Goal: Information Seeking & Learning: Learn about a topic

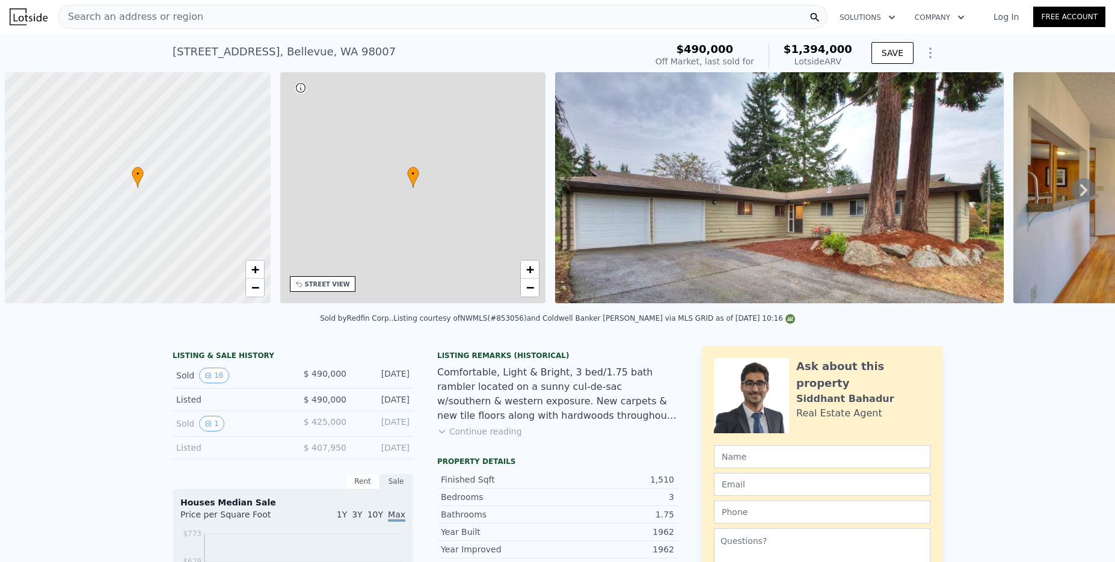
scroll to position [0, 5]
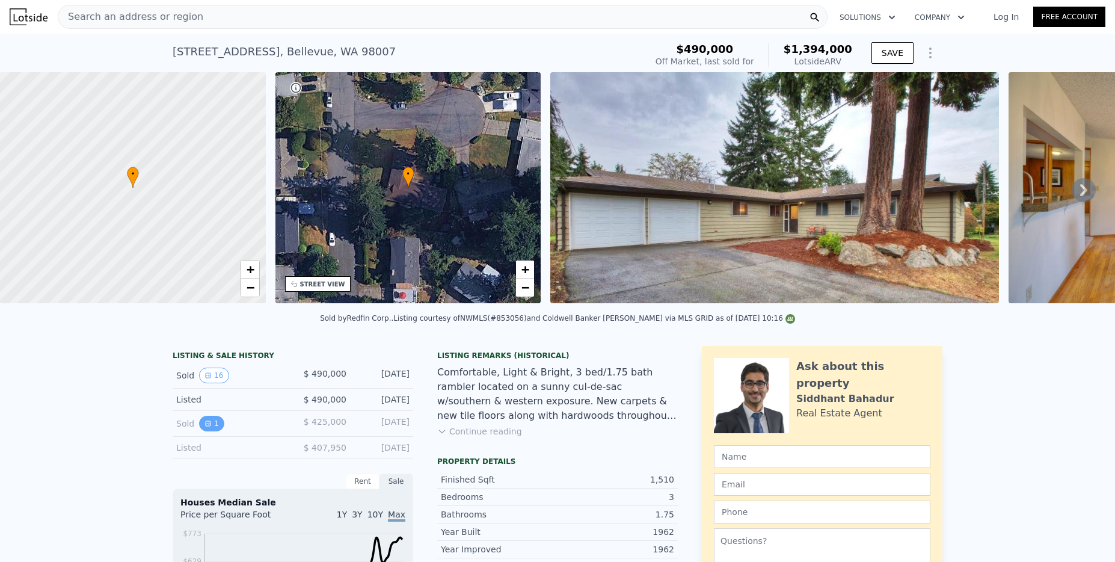
click at [210, 431] on button "1" at bounding box center [211, 424] width 25 height 16
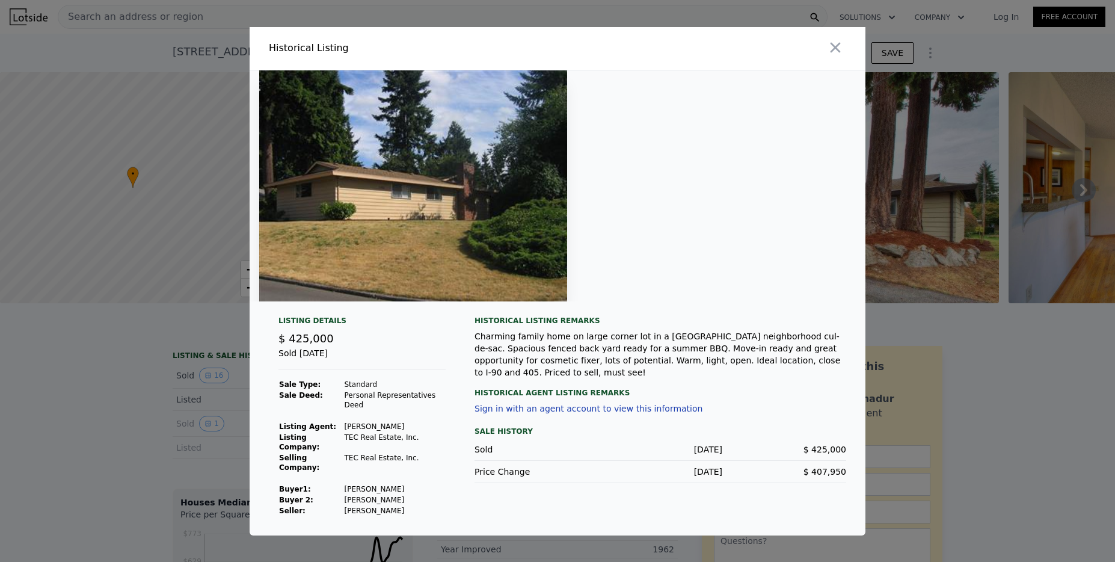
click at [87, 428] on div at bounding box center [557, 281] width 1115 height 562
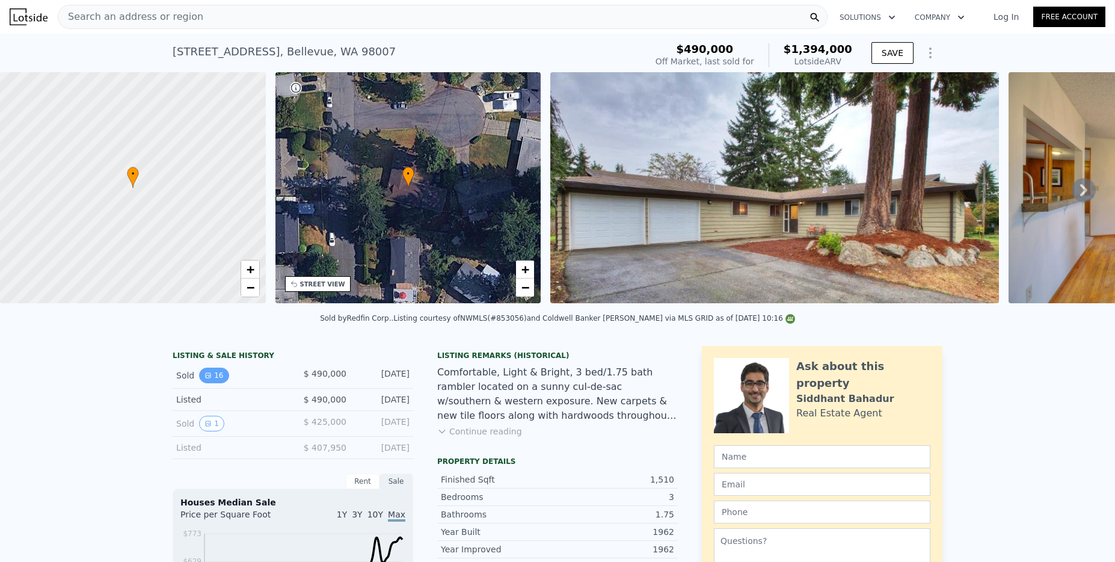
click at [205, 379] on icon "View historical data" at bounding box center [208, 375] width 7 height 7
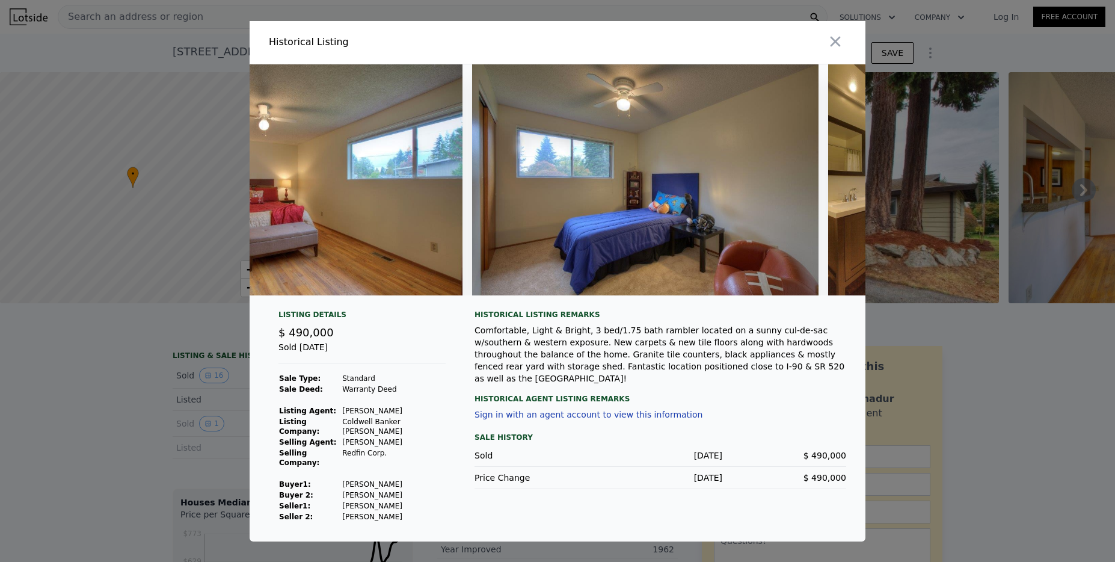
scroll to position [0, 3636]
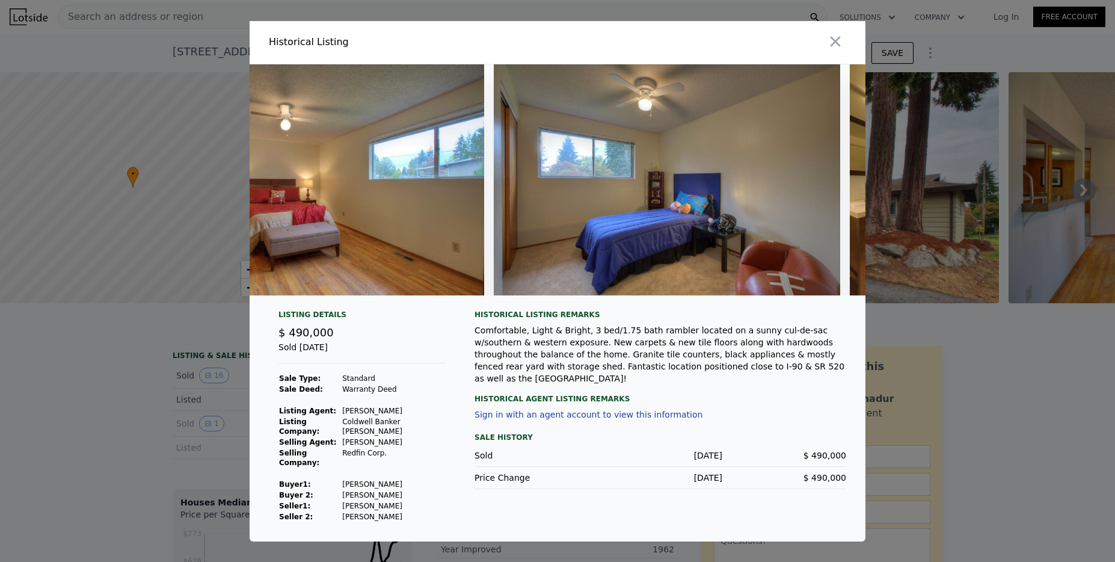
click at [692, 305] on div at bounding box center [558, 184] width 616 height 241
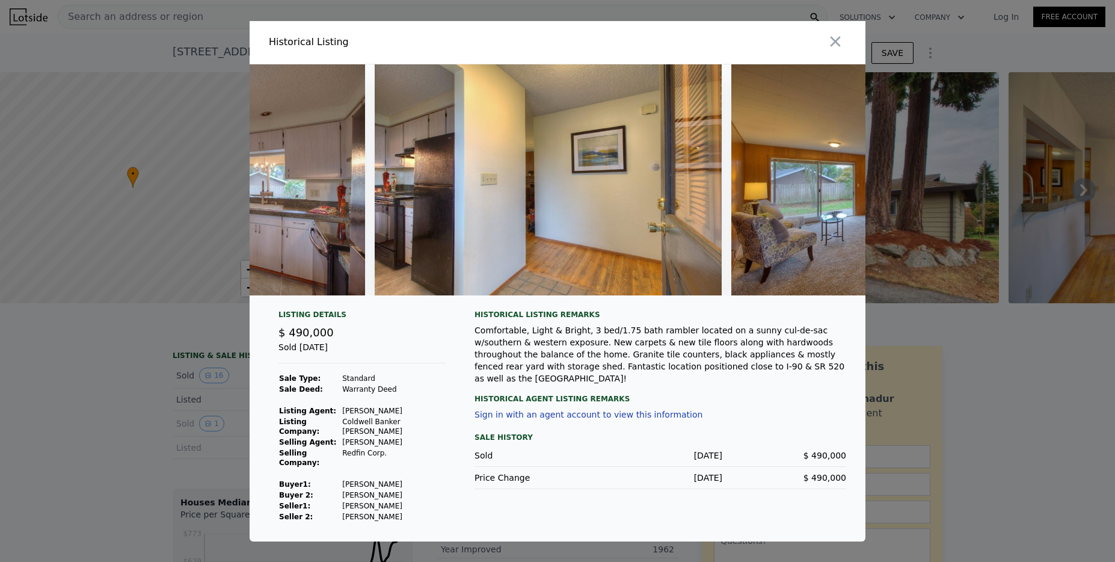
scroll to position [0, 1445]
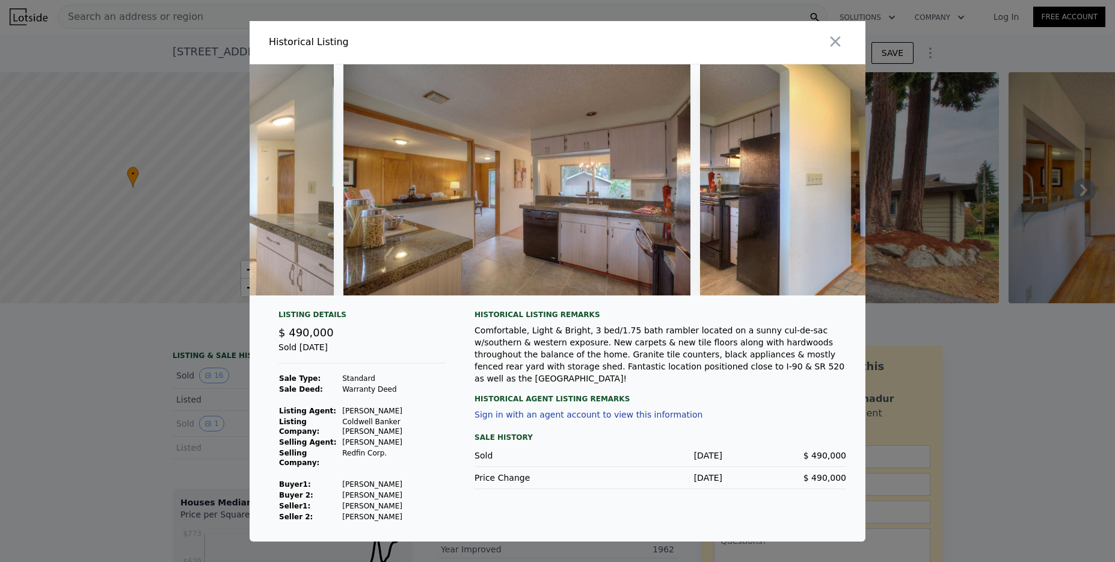
click at [445, 324] on div "Listing Details" at bounding box center [362, 317] width 167 height 14
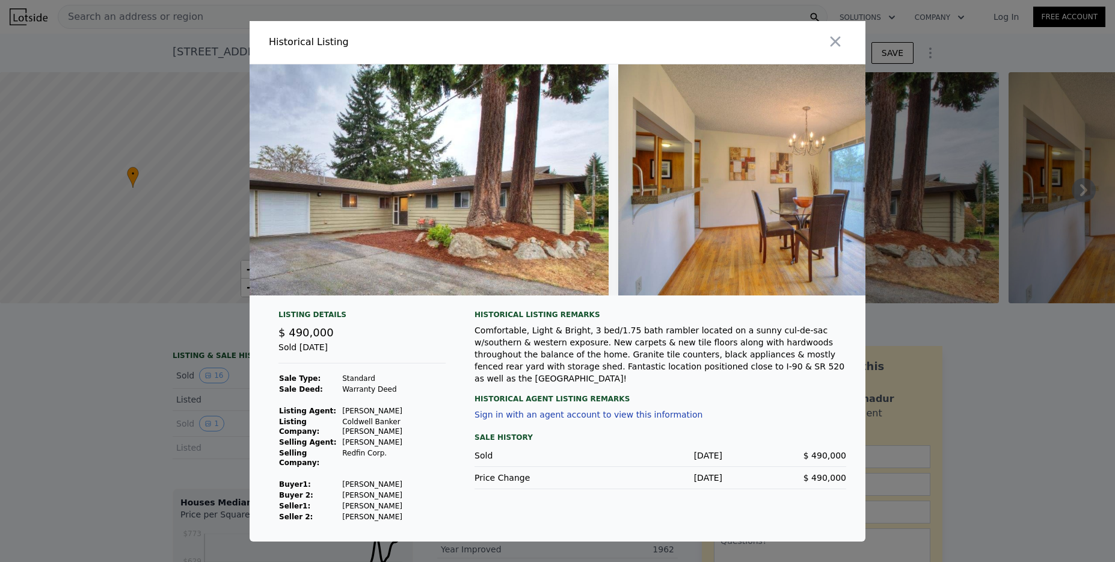
scroll to position [0, 116]
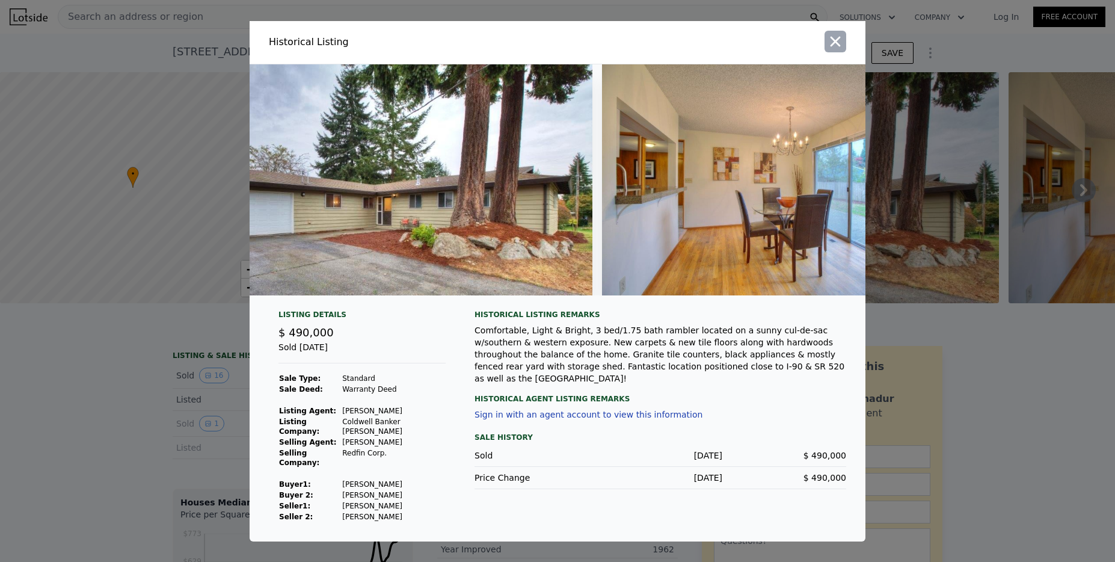
click at [840, 49] on icon "button" at bounding box center [835, 41] width 17 height 17
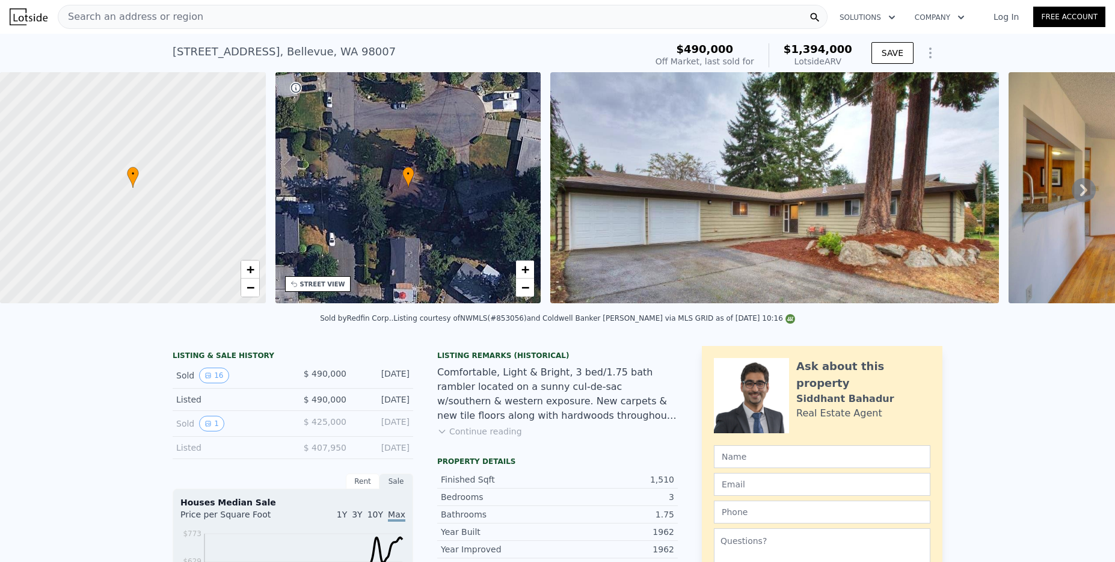
click at [137, 187] on icon at bounding box center [133, 177] width 12 height 21
drag, startPoint x: 154, startPoint y: 182, endPoint x: 209, endPoint y: 192, distance: 56.2
click at [209, 192] on div at bounding box center [133, 187] width 319 height 277
click at [247, 270] on span "+" at bounding box center [250, 269] width 8 height 15
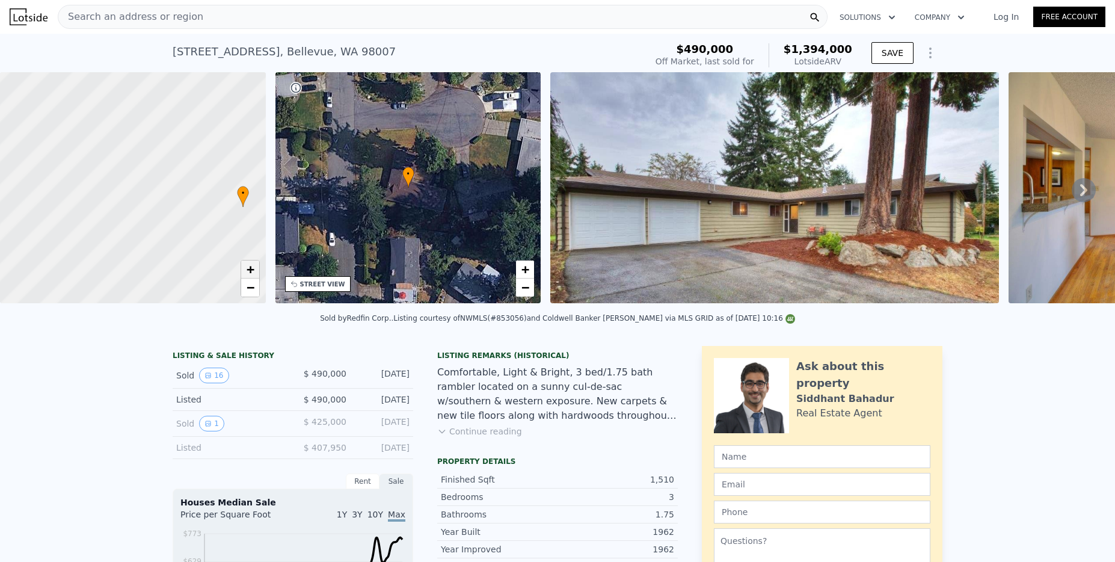
click at [247, 270] on span "+" at bounding box center [250, 269] width 8 height 15
drag, startPoint x: 253, startPoint y: 220, endPoint x: 131, endPoint y: 196, distance: 124.5
click at [131, 196] on div at bounding box center [132, 187] width 319 height 277
drag, startPoint x: 234, startPoint y: 209, endPoint x: 191, endPoint y: 200, distance: 43.7
click at [202, 205] on div at bounding box center [133, 187] width 319 height 277
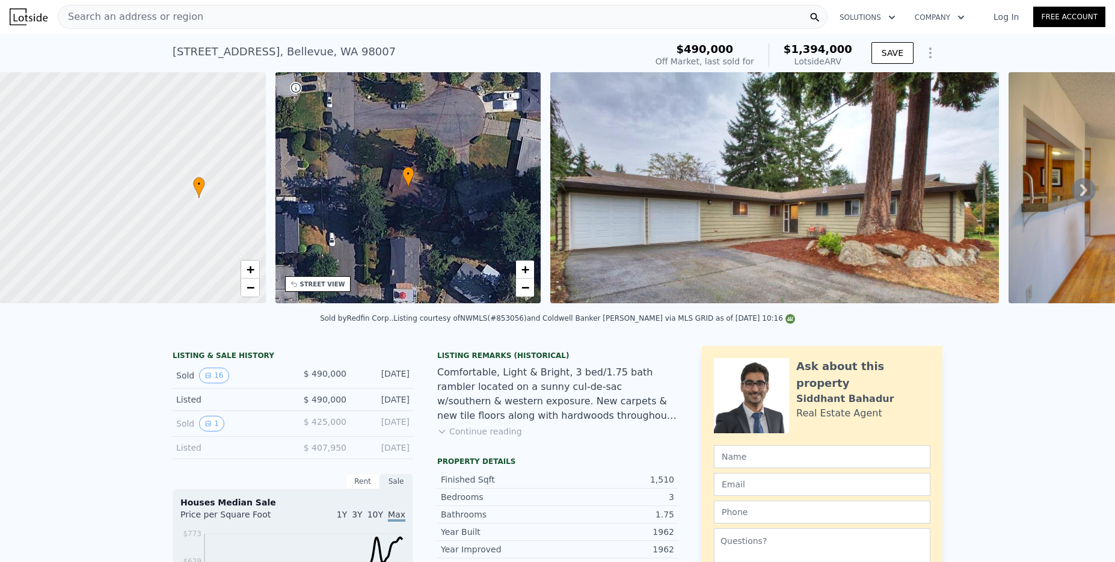
click at [116, 14] on span "Search an address or region" at bounding box center [130, 17] width 145 height 14
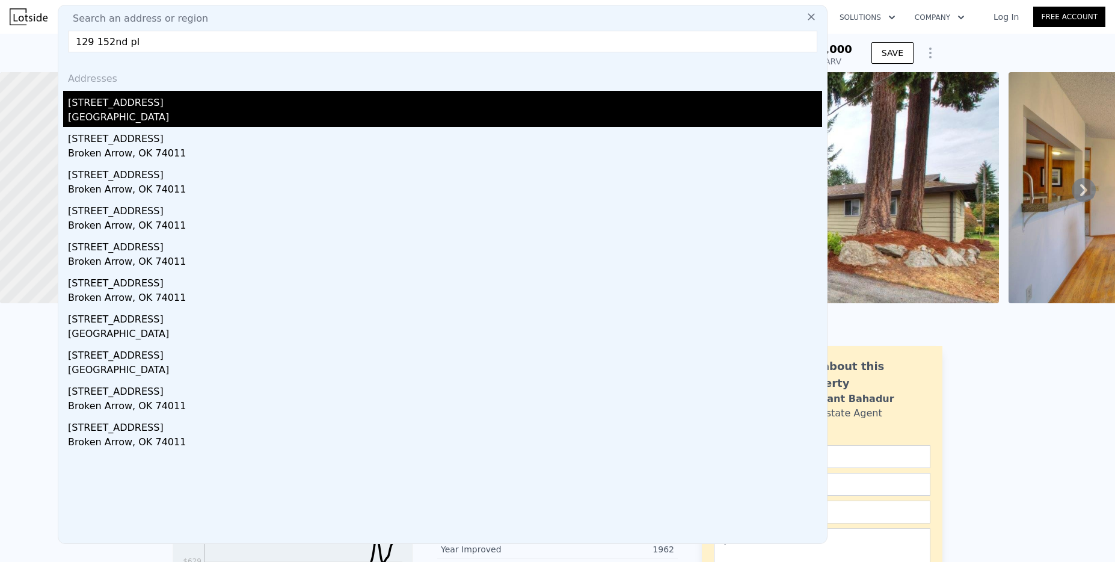
type input "129 152nd pl"
click at [122, 111] on div "[GEOGRAPHIC_DATA]" at bounding box center [445, 118] width 754 height 17
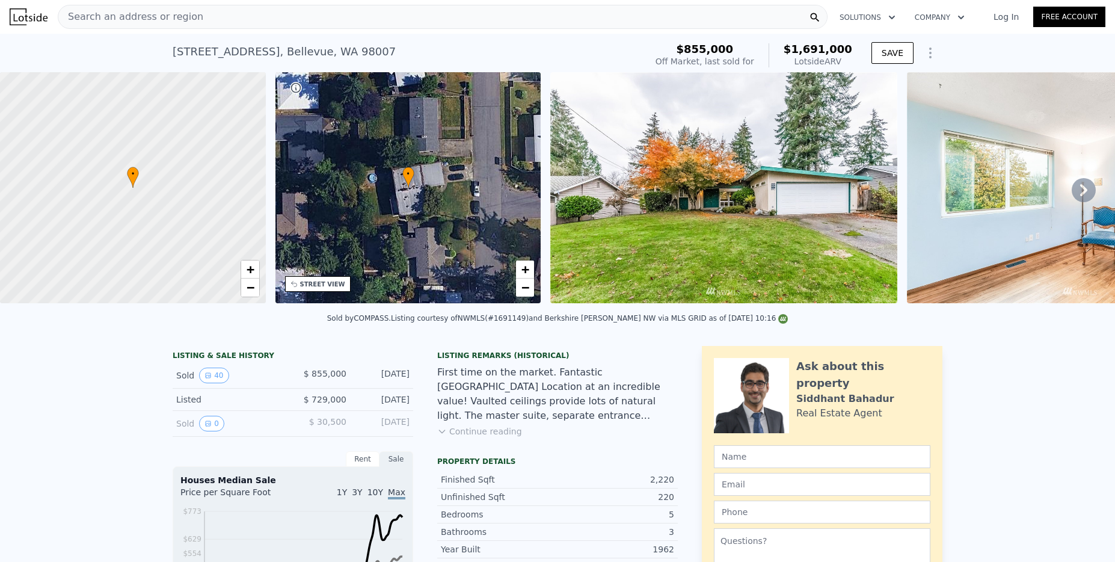
click at [111, 20] on span "Search an address or region" at bounding box center [130, 17] width 145 height 14
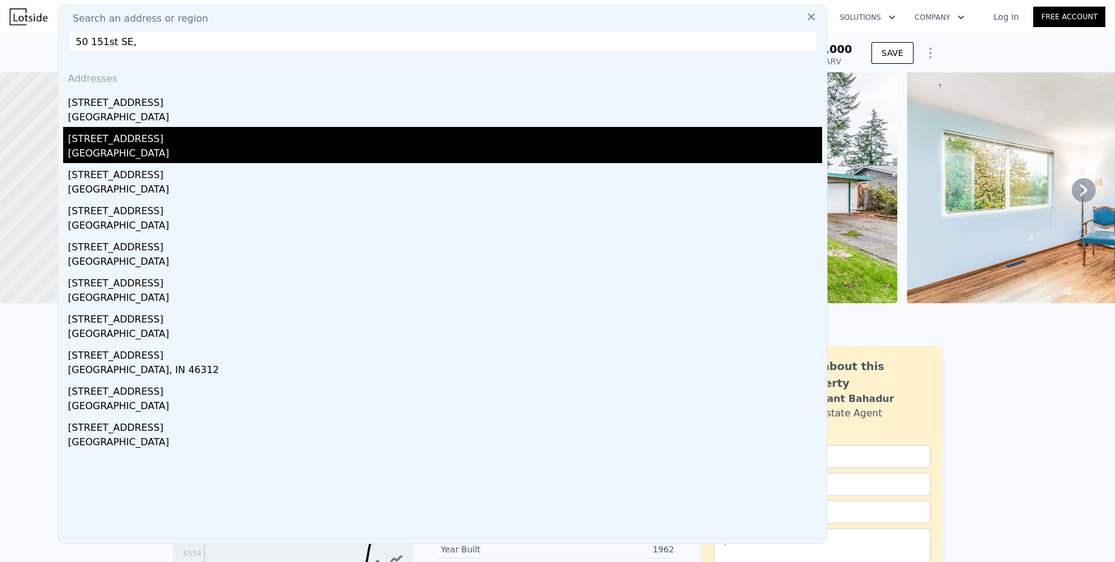
type input "50 151st SE,"
click at [141, 146] on div "[GEOGRAPHIC_DATA]" at bounding box center [445, 154] width 754 height 17
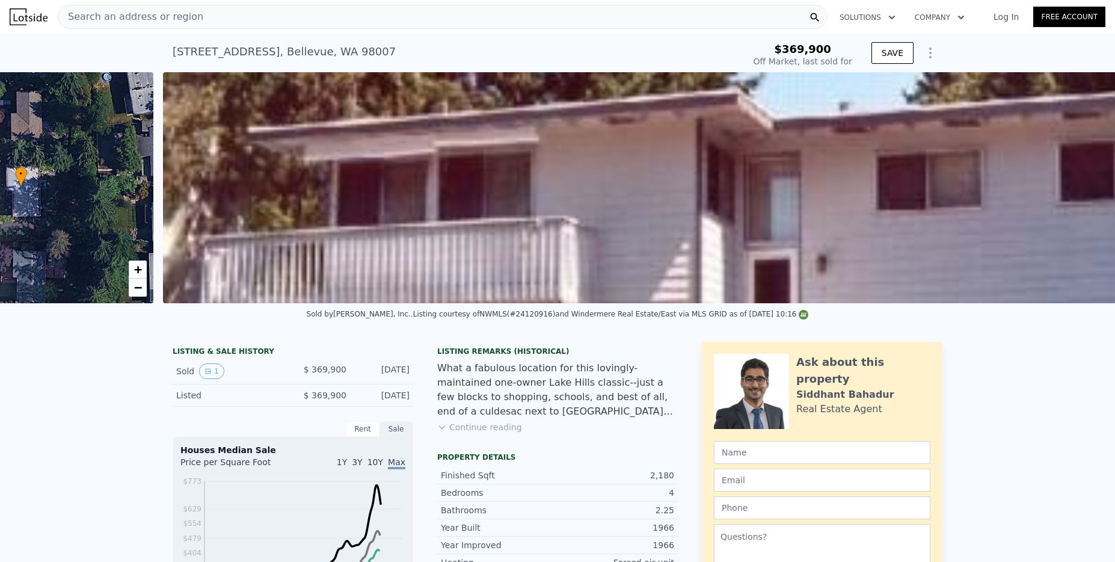
scroll to position [0, 551]
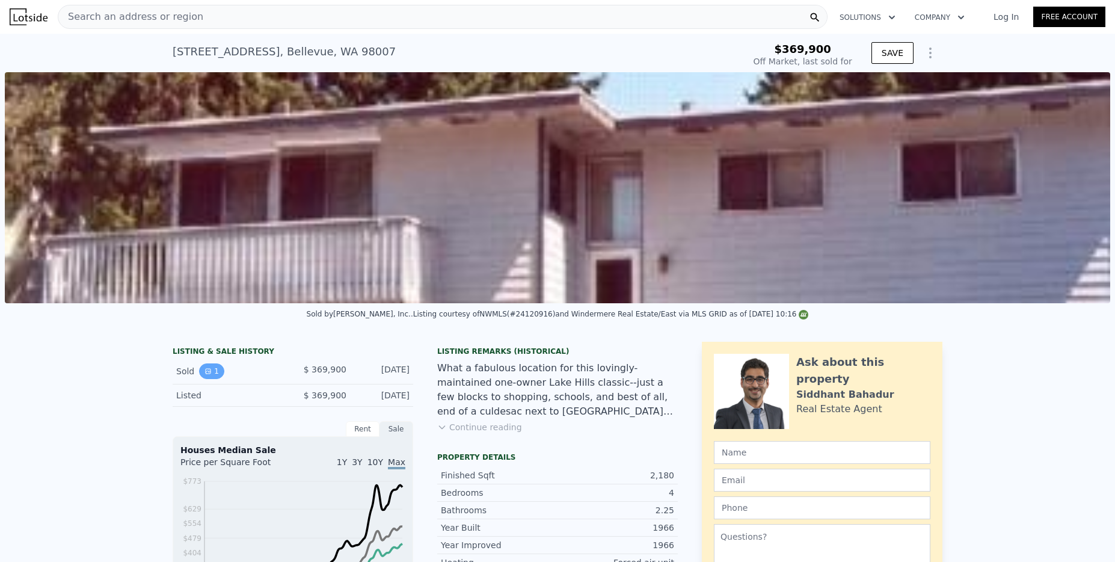
type input "$ 1,711,000"
type input "$ 1,151,030"
click at [205, 375] on icon "View historical data" at bounding box center [208, 371] width 7 height 7
click at [206, 15] on div "Search an address or region" at bounding box center [443, 17] width 770 height 24
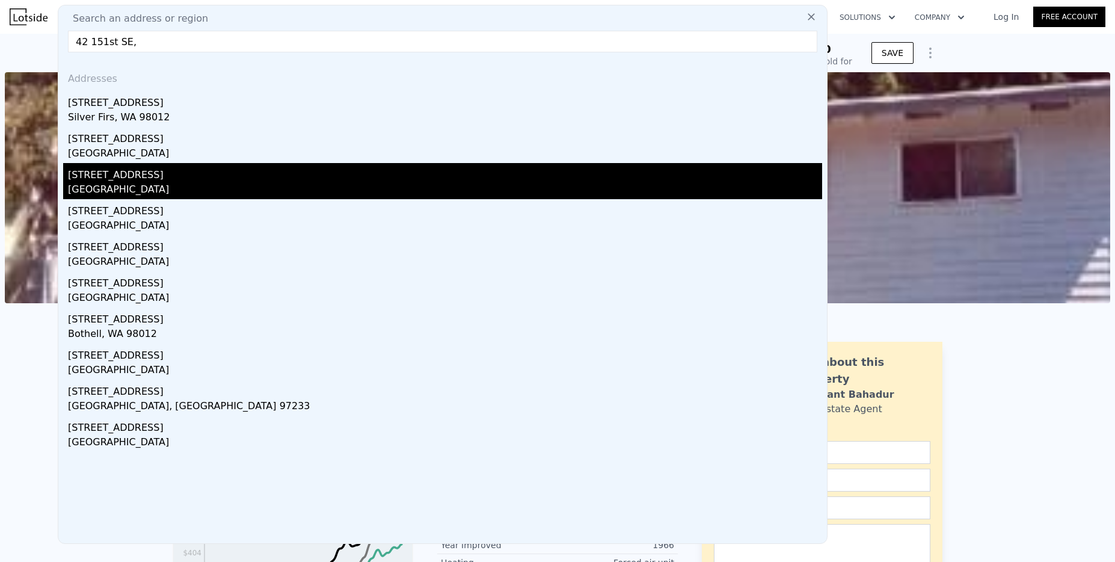
type input "42 151st SE,"
click at [179, 180] on div "[STREET_ADDRESS]" at bounding box center [445, 172] width 754 height 19
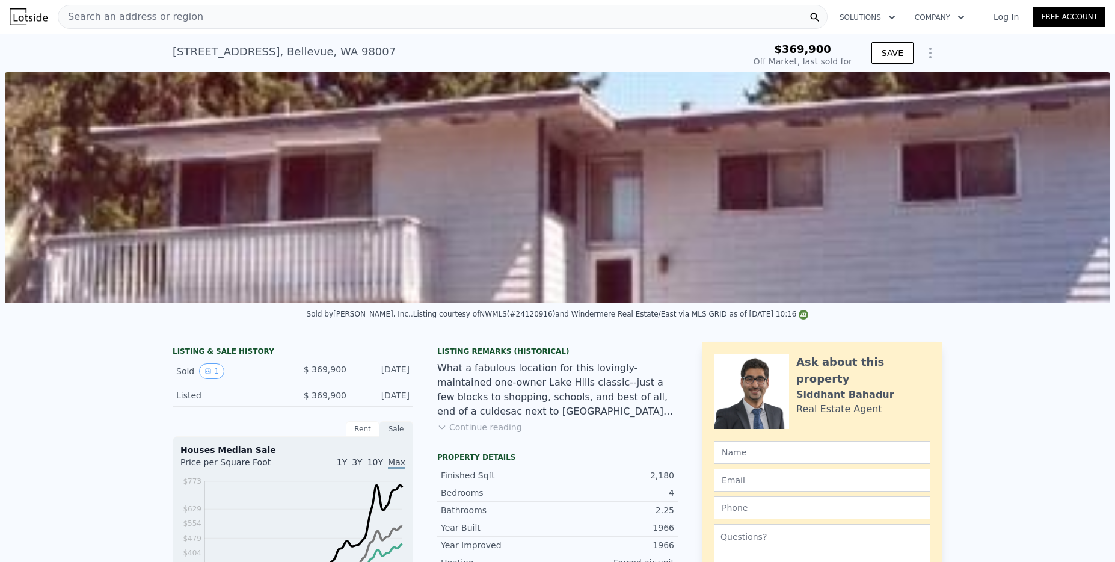
scroll to position [0, 5]
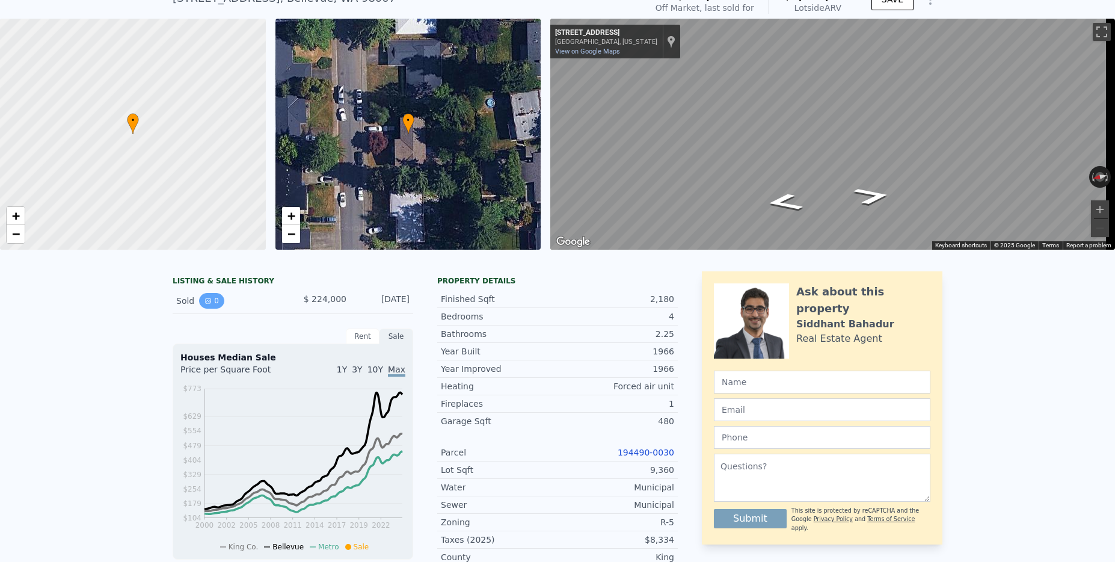
click at [208, 306] on button "0" at bounding box center [211, 301] width 25 height 16
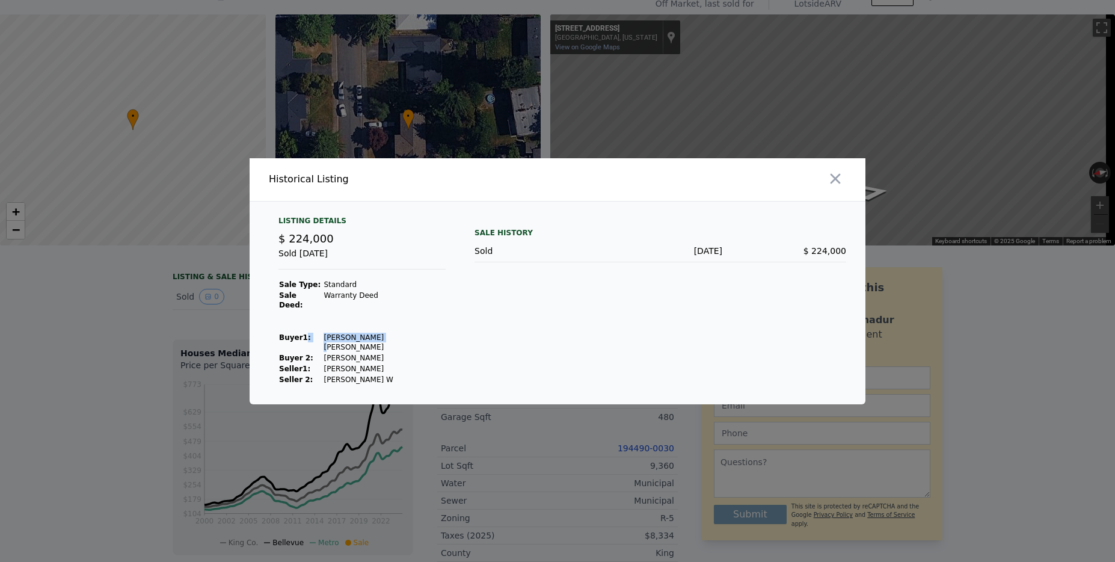
drag, startPoint x: 381, startPoint y: 336, endPoint x: 304, endPoint y: 339, distance: 77.7
click at [304, 339] on tr "Buyer 1 : [PERSON_NAME] [PERSON_NAME]" at bounding box center [362, 342] width 167 height 20
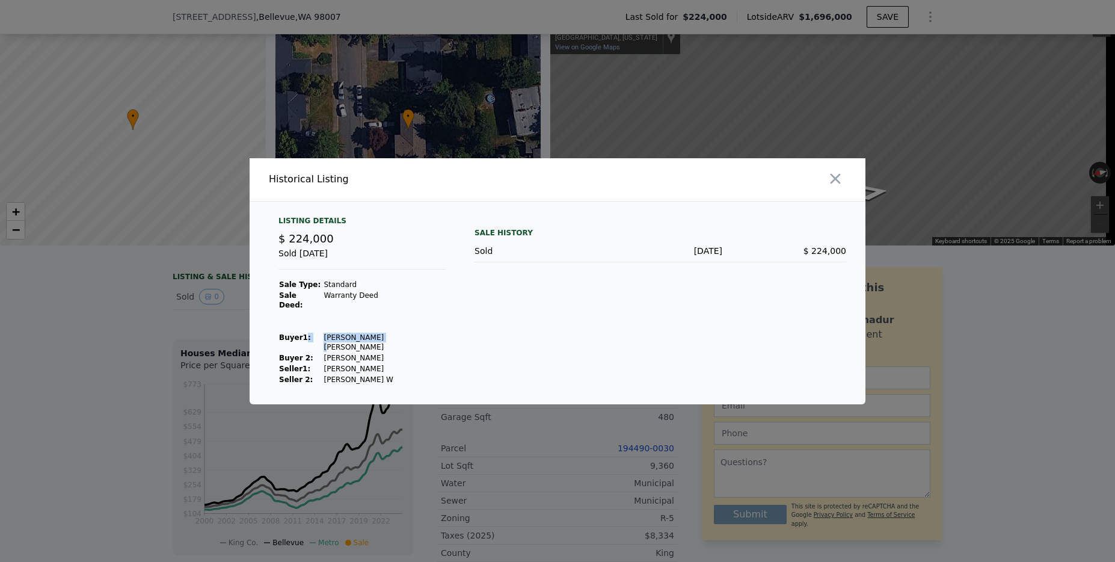
click at [348, 336] on td "[PERSON_NAME] [PERSON_NAME]" at bounding box center [384, 342] width 123 height 20
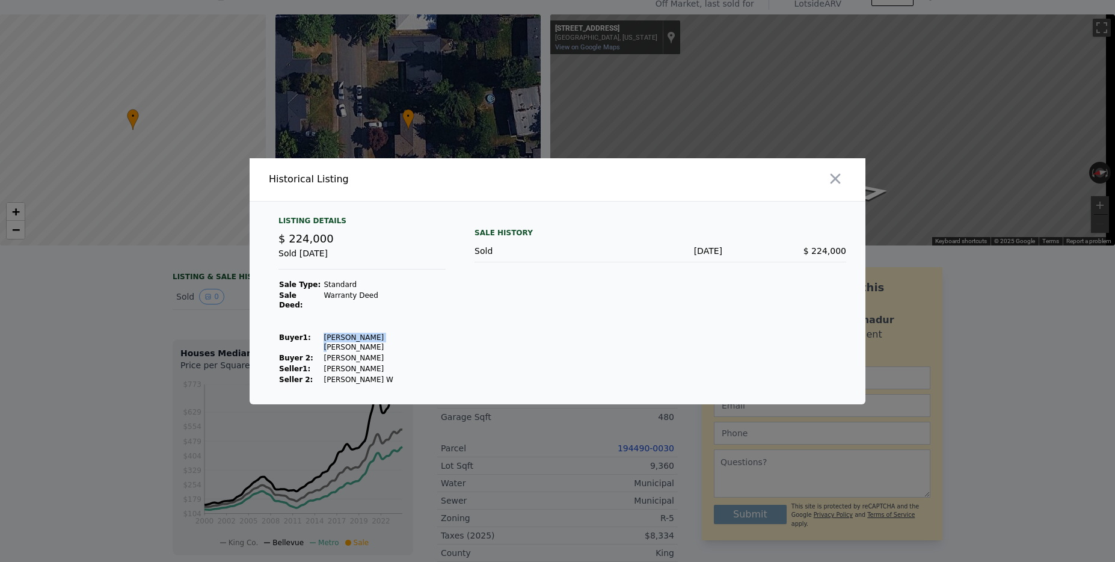
drag, startPoint x: 319, startPoint y: 335, endPoint x: 380, endPoint y: 335, distance: 61.4
click at [380, 335] on td "[PERSON_NAME] [PERSON_NAME]" at bounding box center [384, 342] width 123 height 20
